Goal: Information Seeking & Learning: Learn about a topic

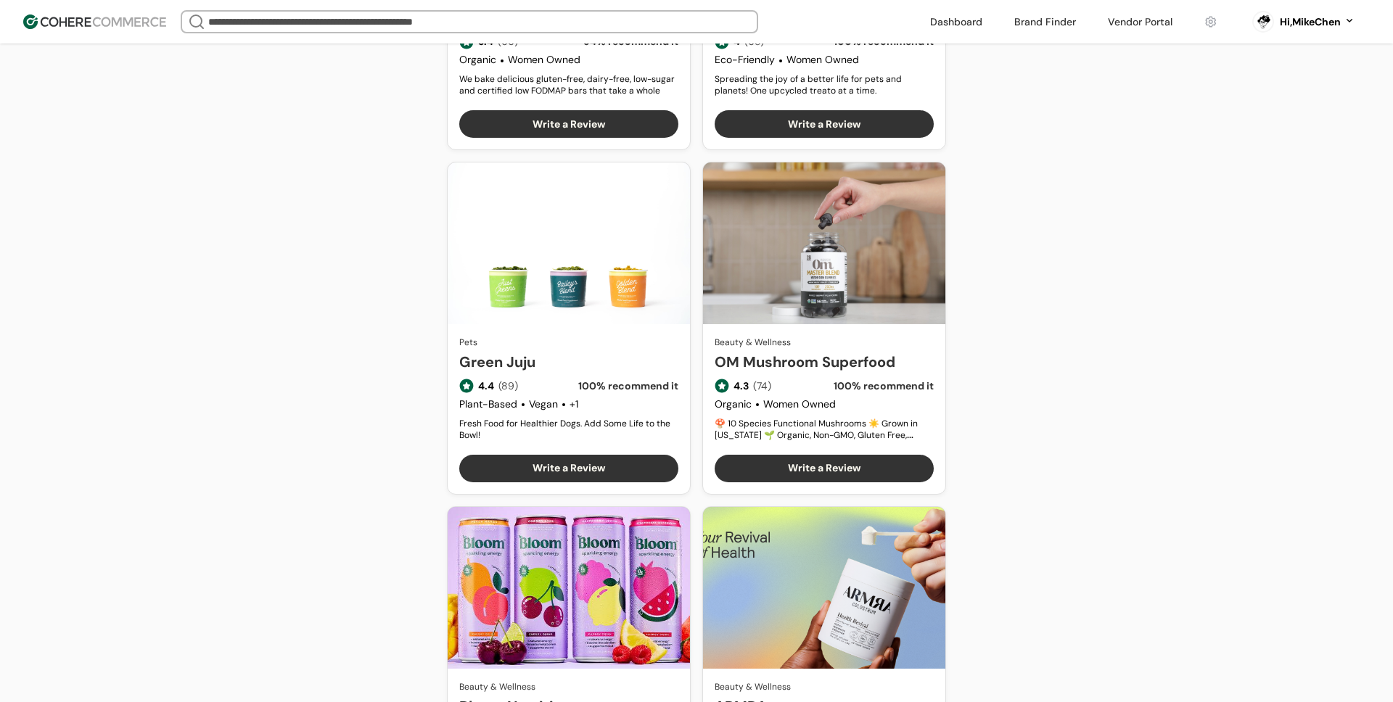
scroll to position [4238, 0]
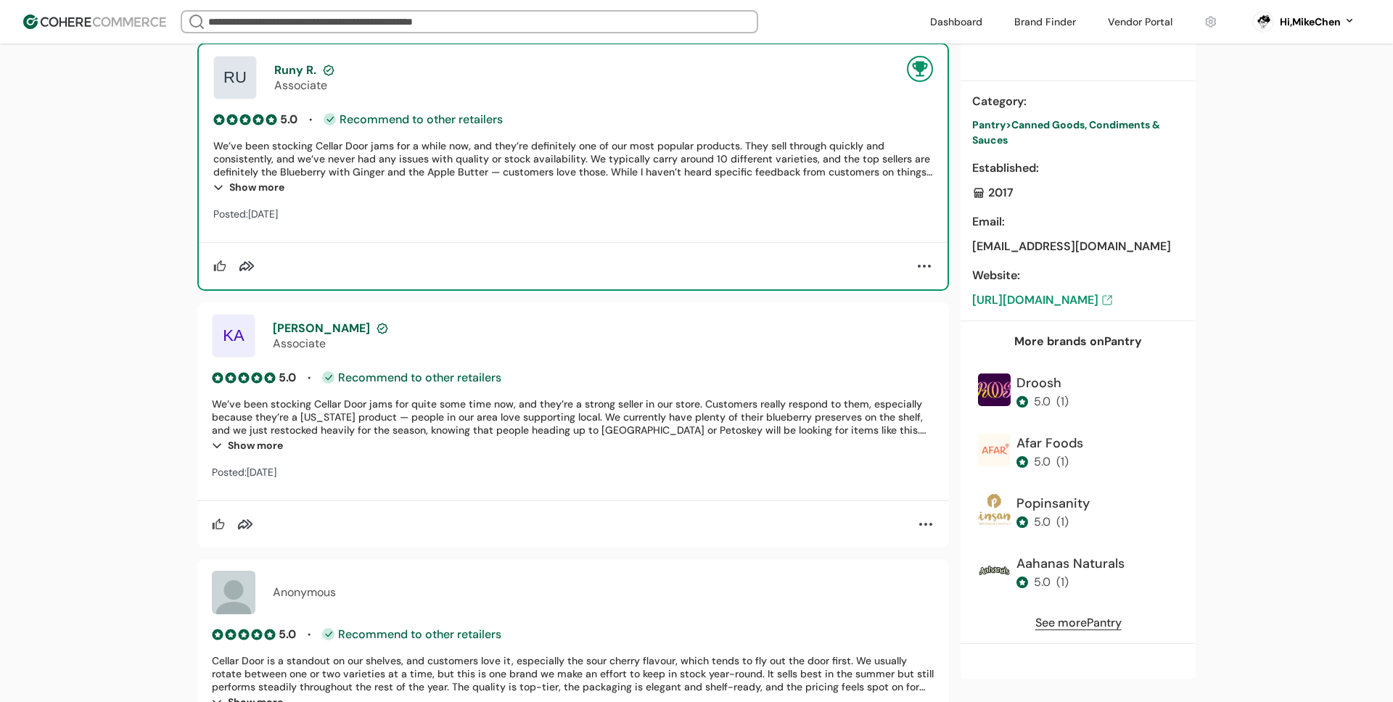
scroll to position [1123, 0]
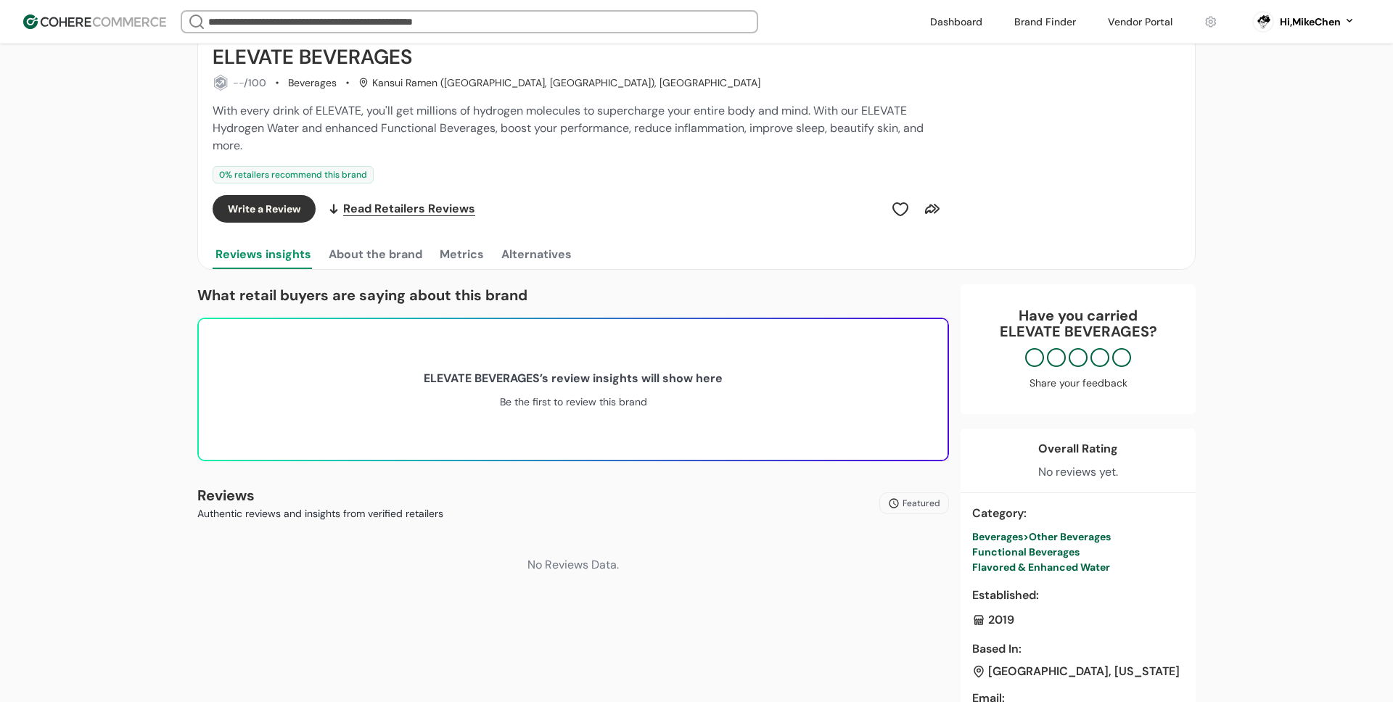
scroll to position [169, 0]
click at [394, 250] on button "About the brand" at bounding box center [375, 253] width 99 height 29
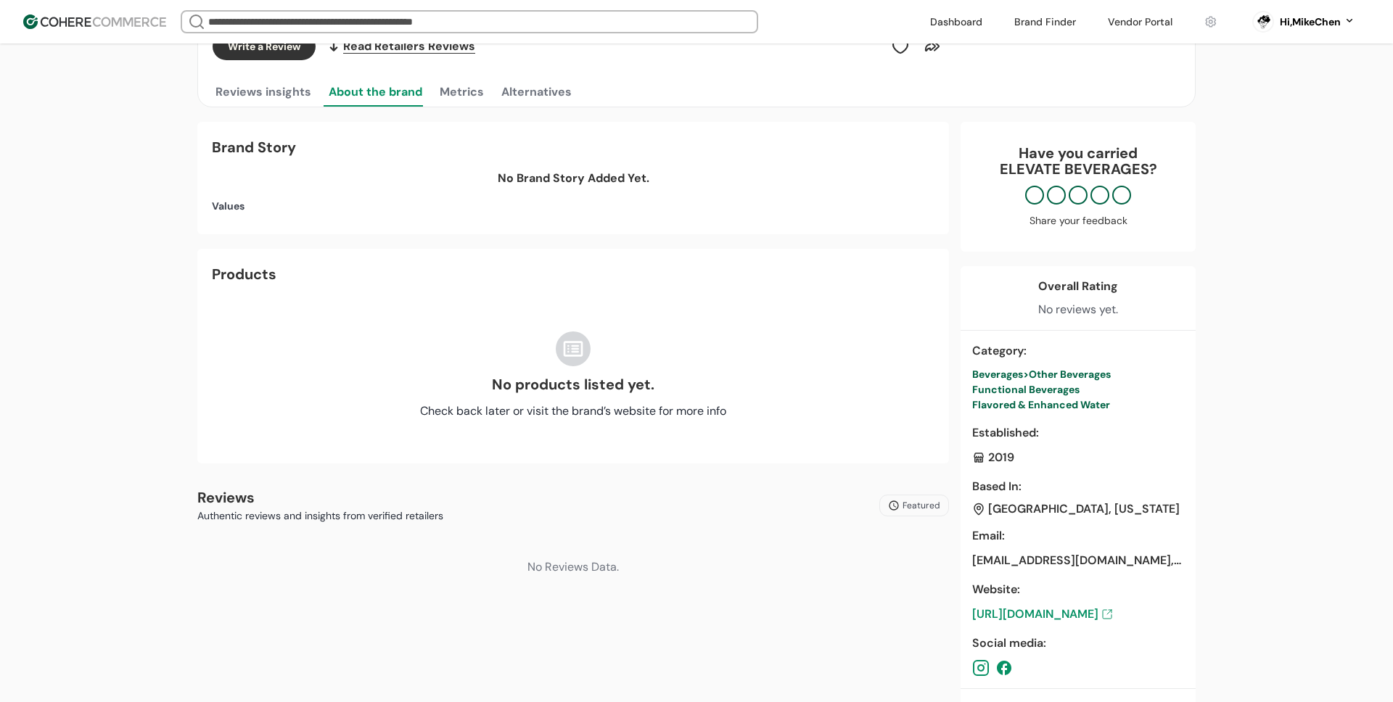
scroll to position [213, 0]
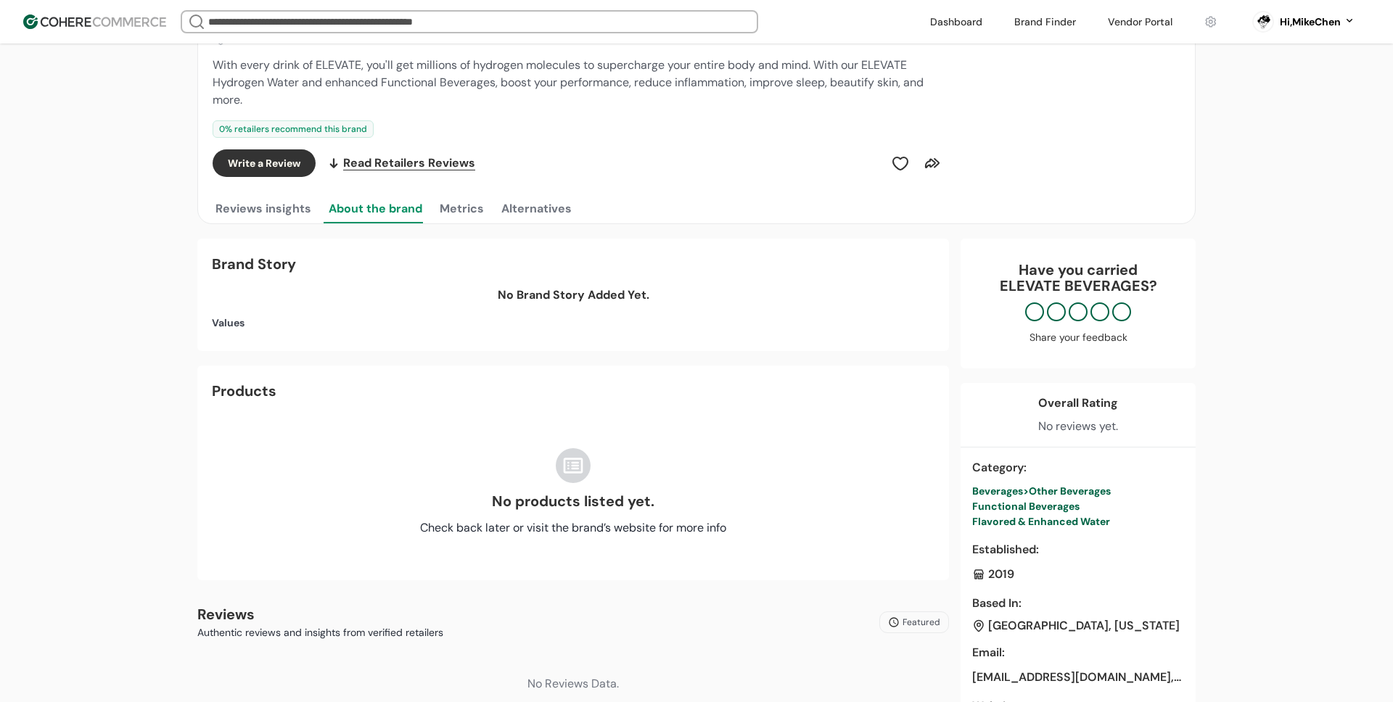
click at [468, 209] on button "Metrics" at bounding box center [462, 208] width 50 height 29
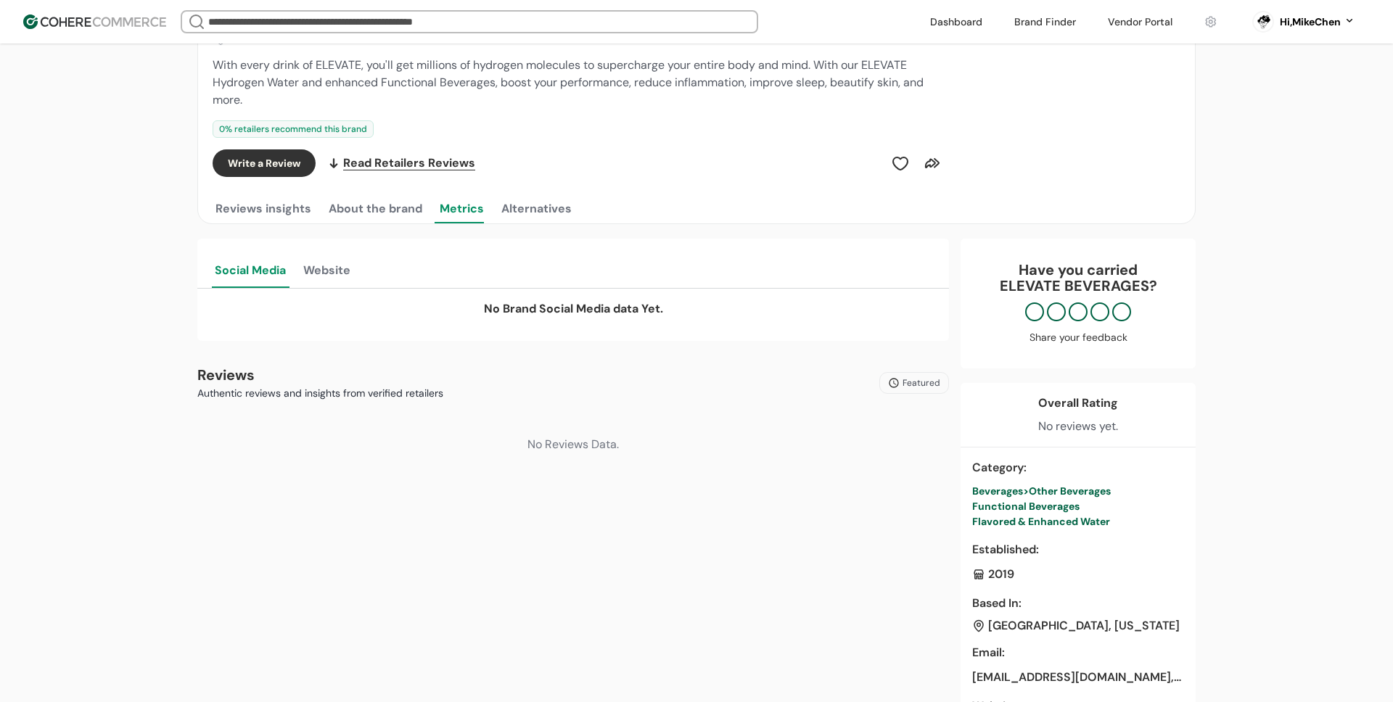
click at [530, 214] on button "Alternatives" at bounding box center [537, 208] width 76 height 29
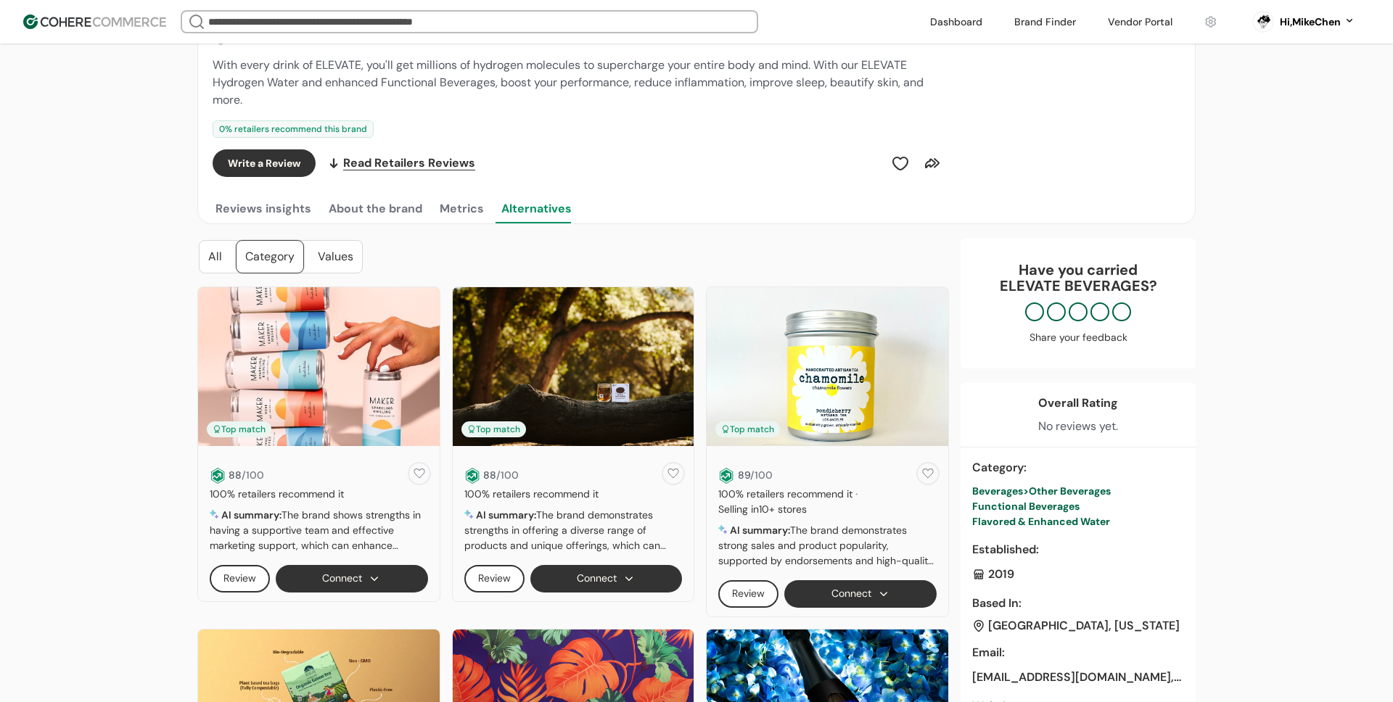
click at [481, 208] on button "Metrics" at bounding box center [462, 208] width 50 height 29
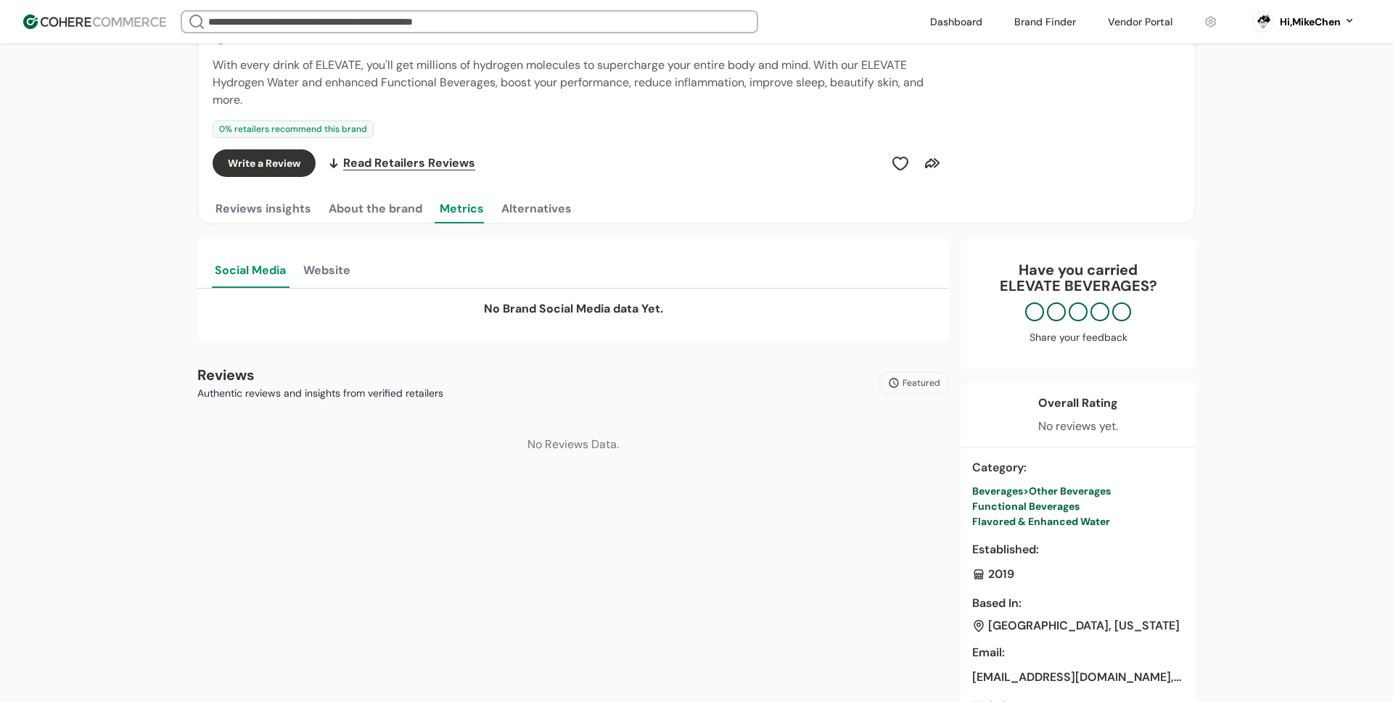
click at [327, 279] on button "Website" at bounding box center [326, 269] width 53 height 38
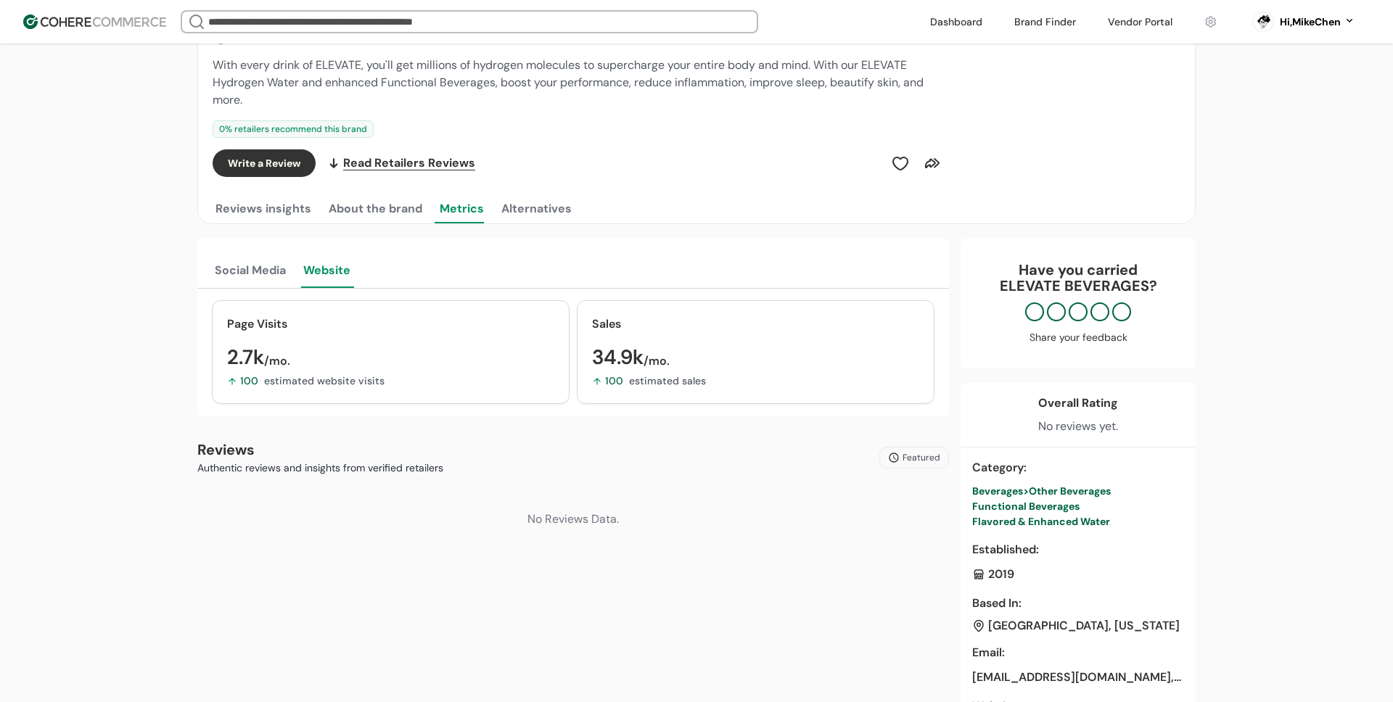
click at [276, 274] on button "Social Media" at bounding box center [250, 269] width 77 height 38
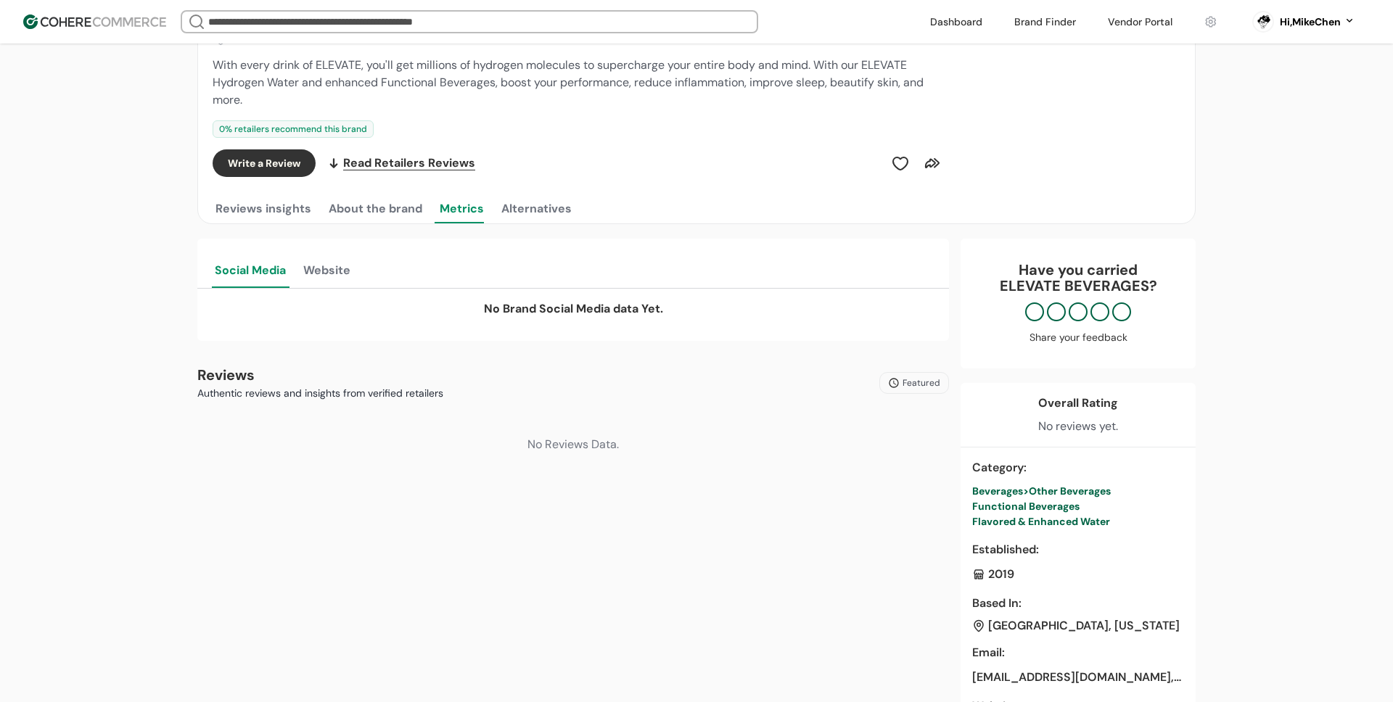
click at [376, 210] on button "About the brand" at bounding box center [375, 208] width 99 height 29
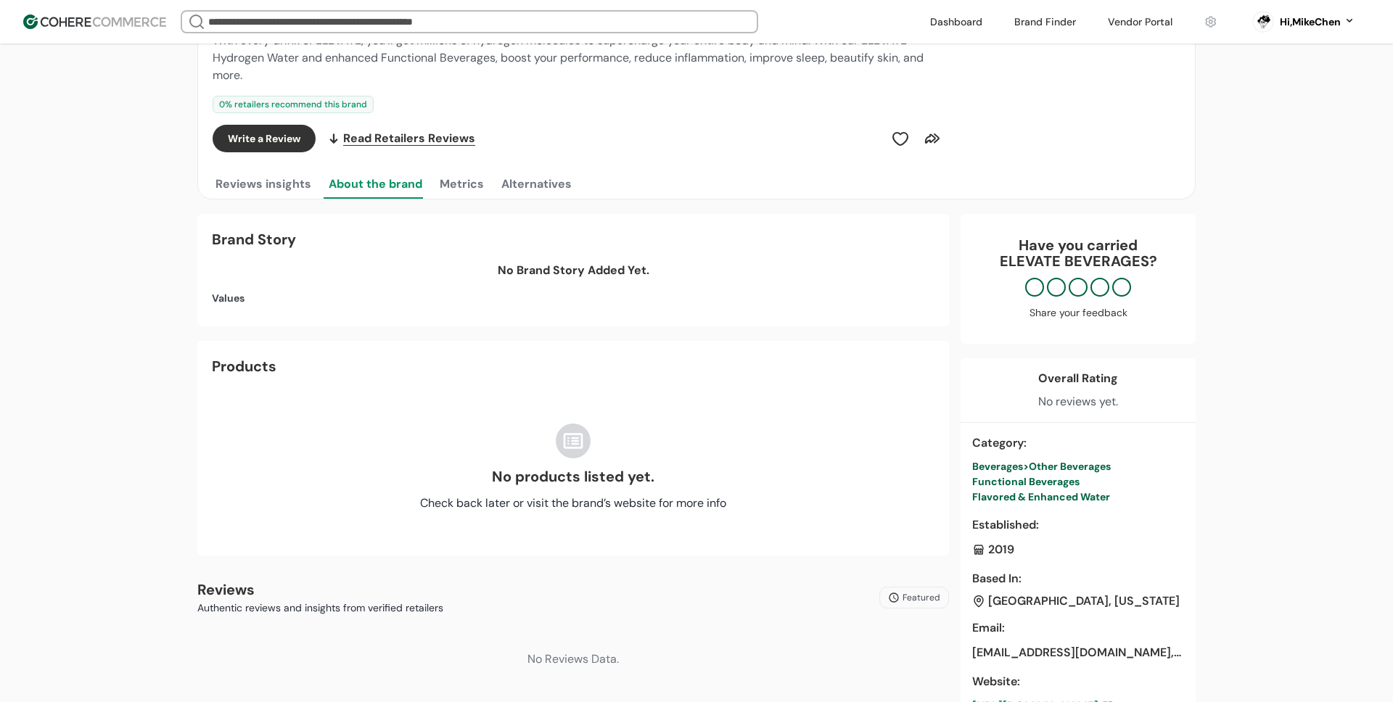
scroll to position [239, 0]
click at [613, 170] on div "Reviews insights About the brand Metrics Alternatives" at bounding box center [579, 183] width 733 height 29
